Goal: Task Accomplishment & Management: Use online tool/utility

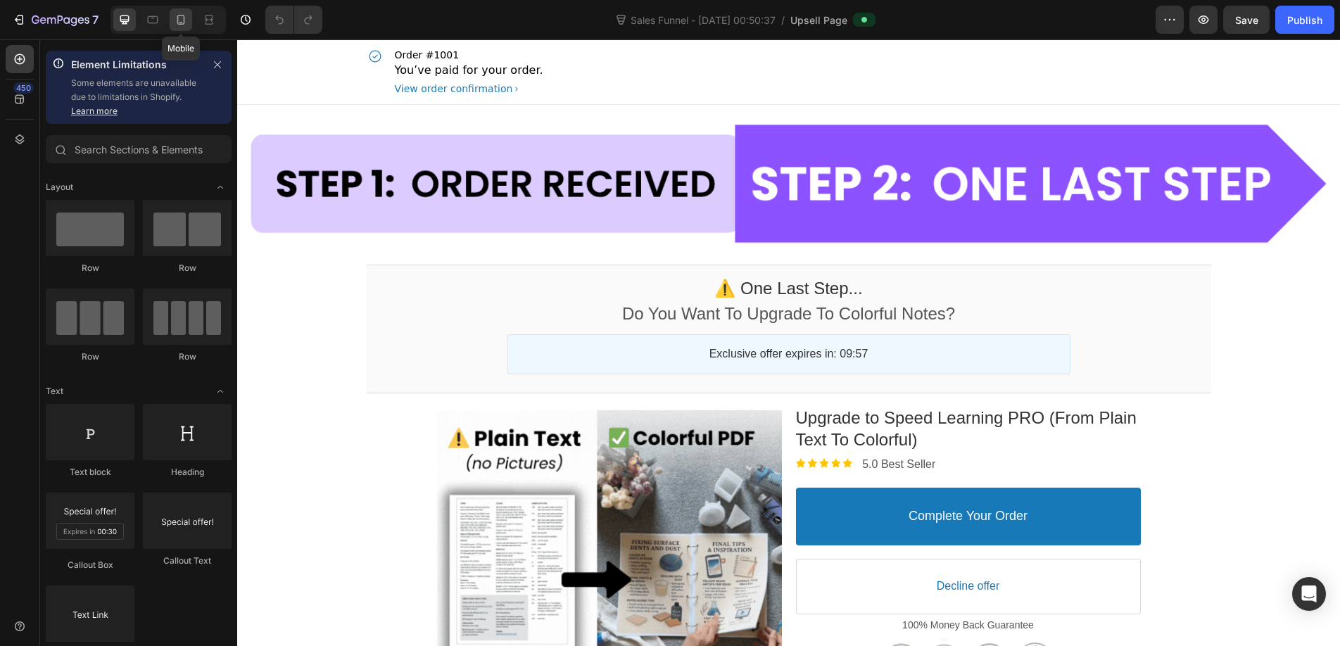
click at [171, 24] on div at bounding box center [181, 19] width 23 height 23
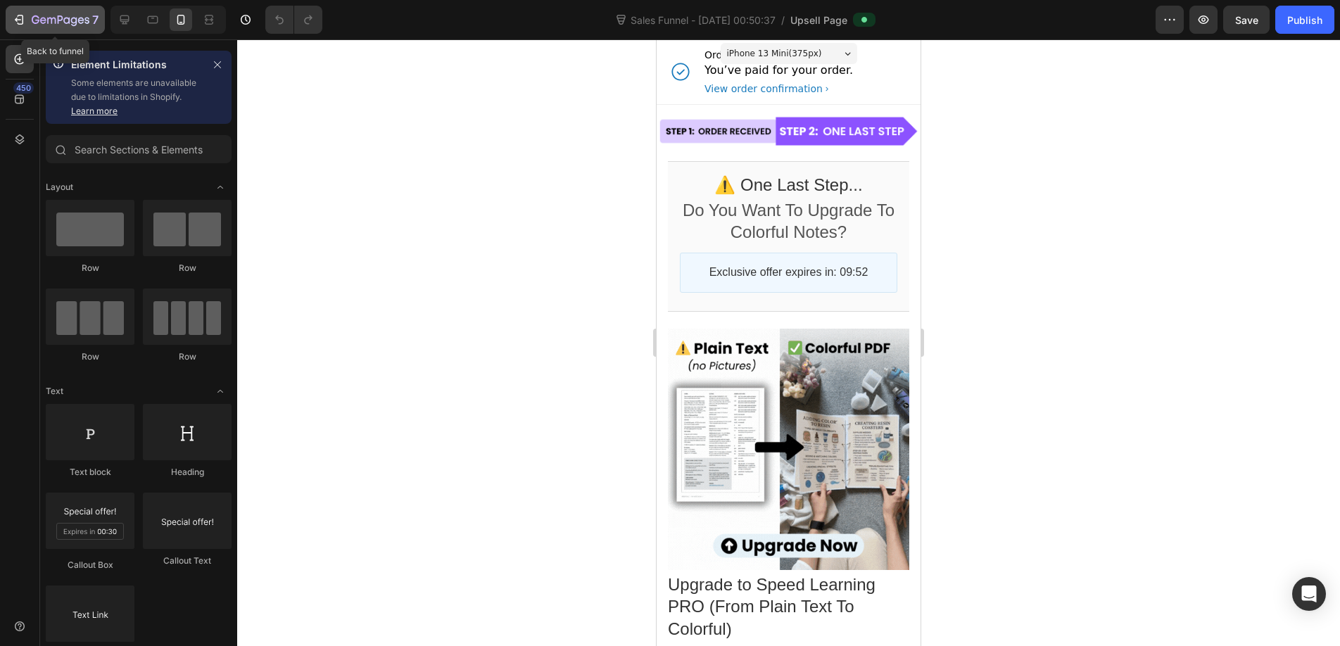
click at [78, 21] on icon "button" at bounding box center [81, 20] width 6 height 6
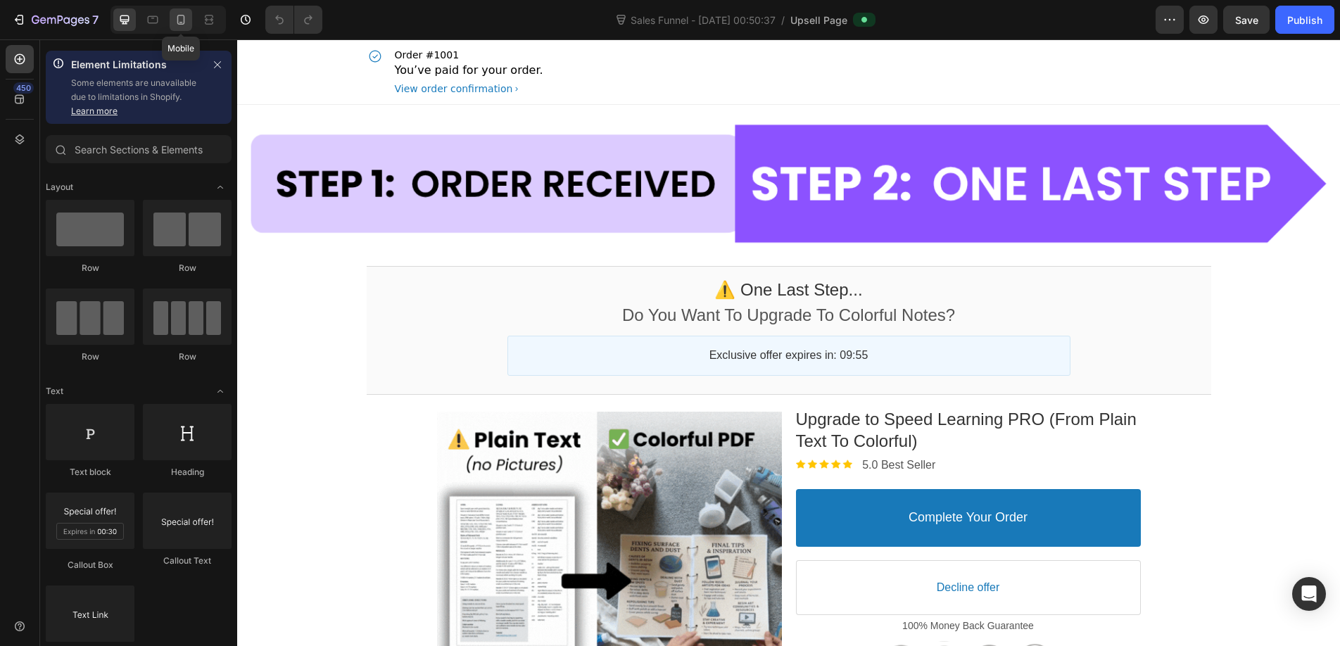
drag, startPoint x: 182, startPoint y: 19, endPoint x: 175, endPoint y: 27, distance: 10.0
click at [177, 23] on icon at bounding box center [181, 20] width 14 height 14
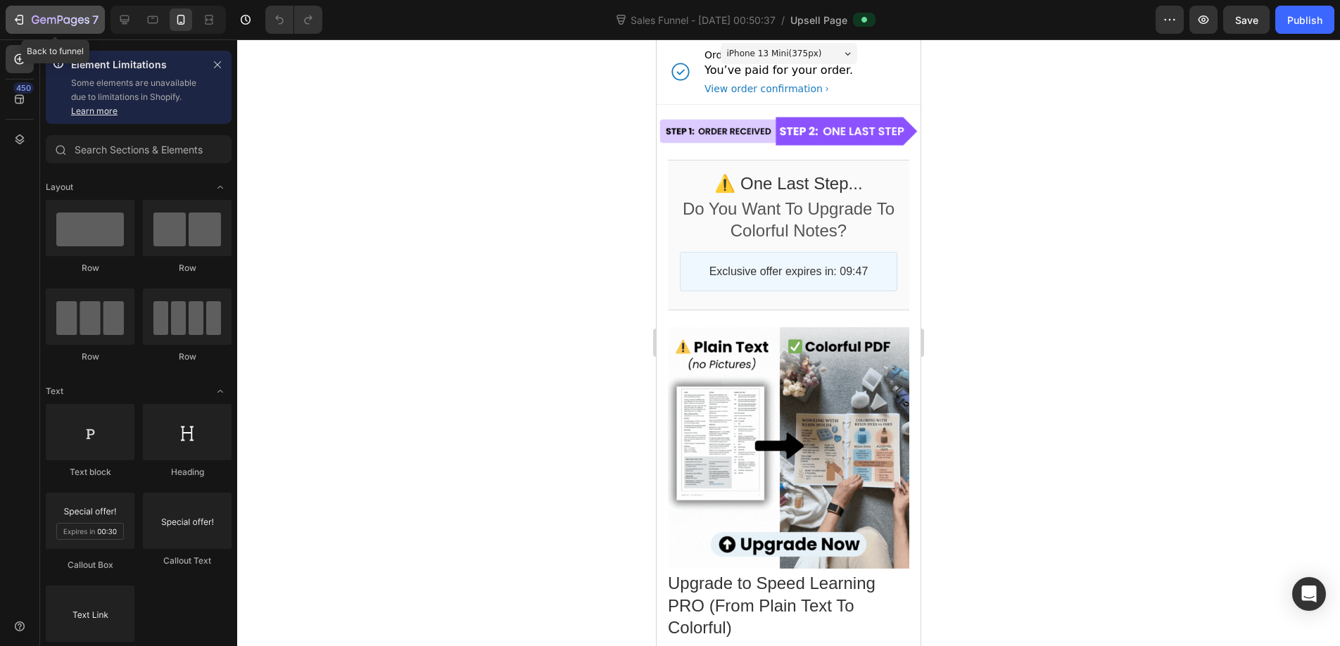
click at [43, 22] on icon "button" at bounding box center [61, 21] width 58 height 12
